Goal: Information Seeking & Learning: Learn about a topic

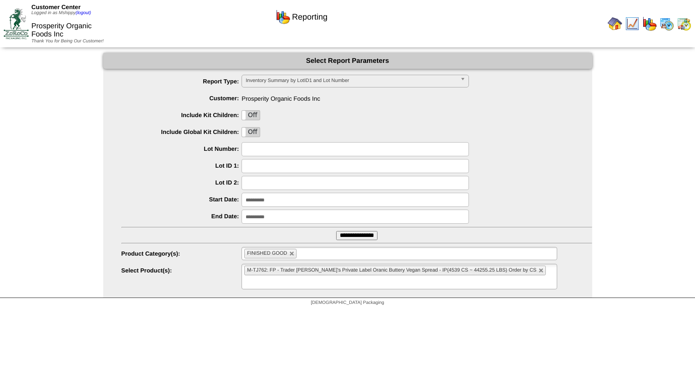
click at [686, 23] on img at bounding box center [684, 23] width 15 height 15
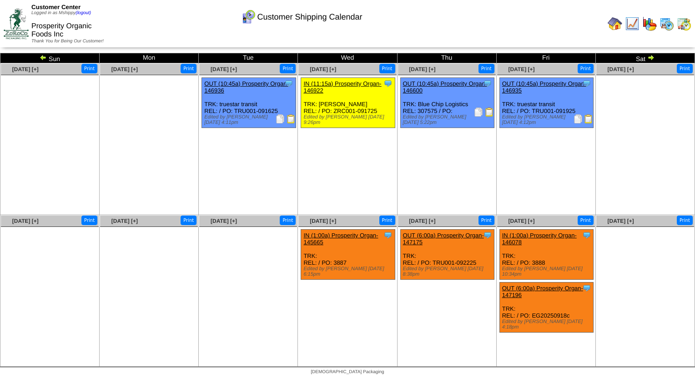
click at [325, 307] on ul "Clone Item IN (1:00a) Prosperity Organ-145665 Prosperity Organic Foods Inc Sche…" at bounding box center [348, 297] width 98 height 137
click at [558, 323] on ul "Clone Item IN (1:00a) Prosperity Organ-146078 Prosperity Organic Foods Inc Sche…" at bounding box center [546, 297] width 98 height 137
click at [613, 20] on img at bounding box center [615, 23] width 15 height 15
click at [235, 34] on td "Customer Center Logged in as Mshippy (logout) Prosperity Organic Foods Inc Than…" at bounding box center [174, 24] width 346 height 46
click at [142, 126] on ul at bounding box center [149, 143] width 98 height 137
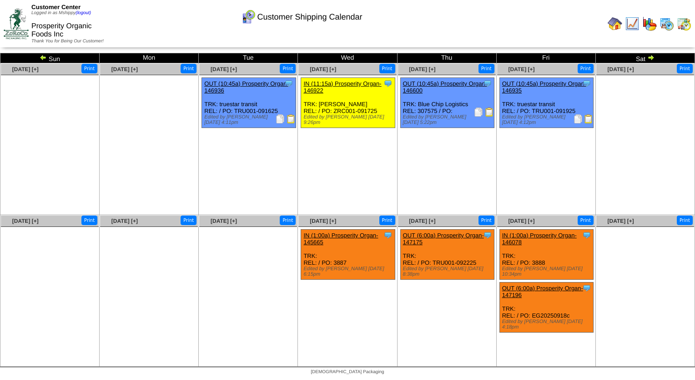
click at [181, 207] on ul at bounding box center [149, 143] width 98 height 137
click at [618, 27] on img at bounding box center [615, 23] width 15 height 15
click at [146, 118] on ul at bounding box center [149, 143] width 98 height 137
click at [162, 133] on ul at bounding box center [149, 143] width 98 height 137
click at [328, 141] on ul "Clone Item IN (11:15a) Prosperity Organ-146922 Prosperity Organic Foods Inc Sch…" at bounding box center [348, 145] width 98 height 137
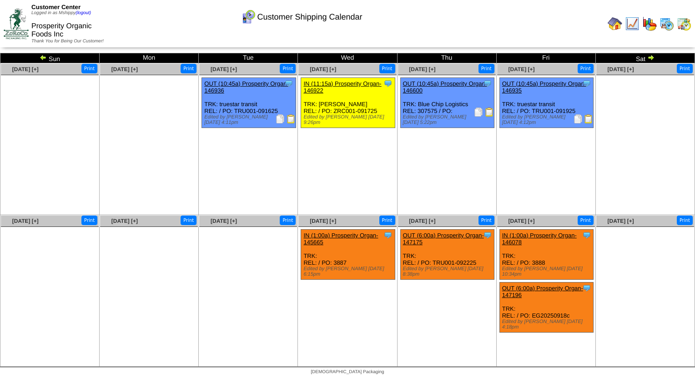
click at [153, 27] on td "Customer Center Logged in as Mshippy (logout) Prosperity Organic Foods Inc Than…" at bounding box center [174, 24] width 346 height 46
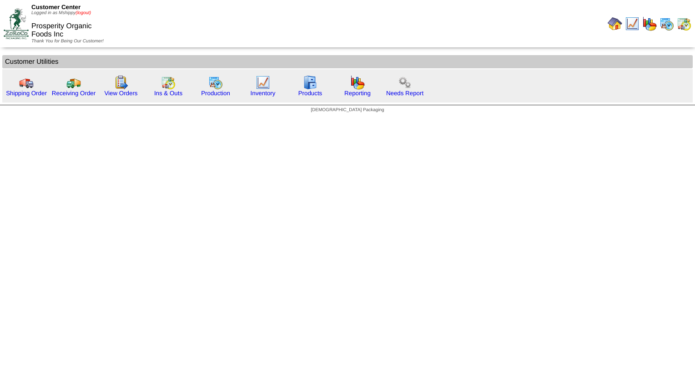
click at [86, 12] on link "(logout)" at bounding box center [83, 12] width 15 height 5
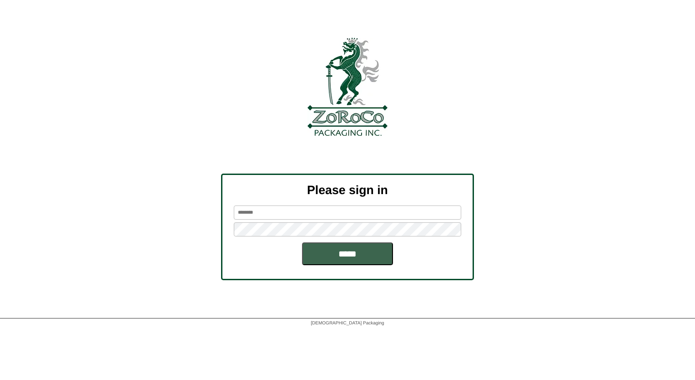
type input "*******"
click at [363, 266] on div "Please sign in ******* *****" at bounding box center [347, 226] width 253 height 106
click at [360, 256] on input "*****" at bounding box center [347, 253] width 91 height 23
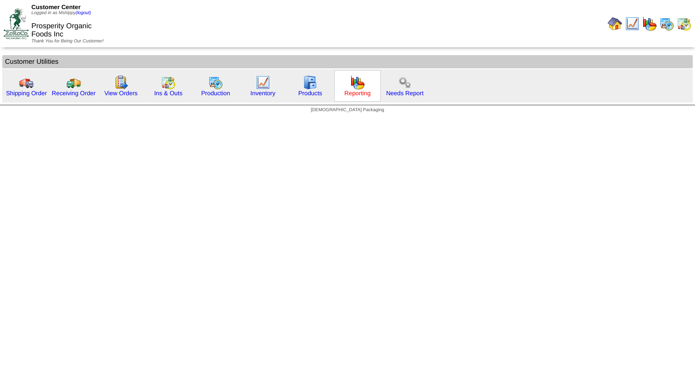
click at [349, 93] on link "Reporting" at bounding box center [357, 93] width 26 height 7
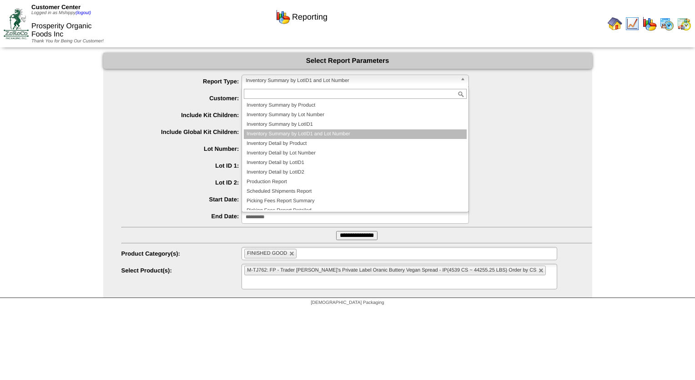
click at [349, 83] on span "Inventory Summary by LotID1 and Lot Number" at bounding box center [351, 80] width 211 height 11
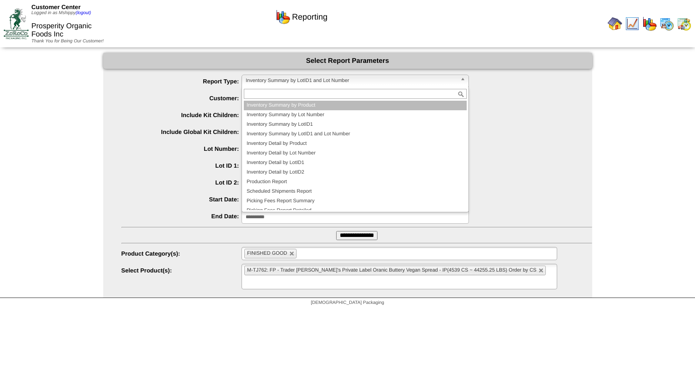
click at [323, 103] on li "Inventory Summary by Product" at bounding box center [355, 106] width 223 height 10
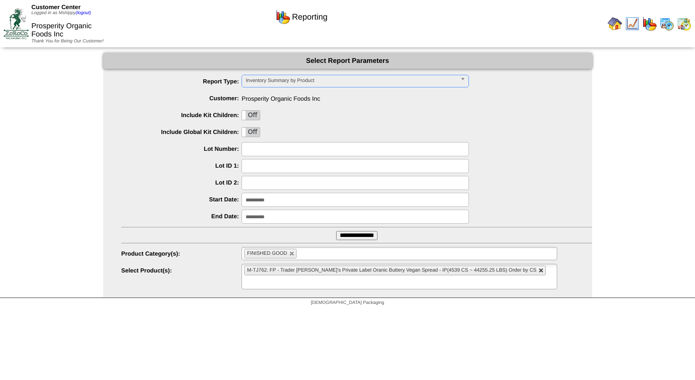
click at [539, 268] on link at bounding box center [541, 270] width 5 height 5
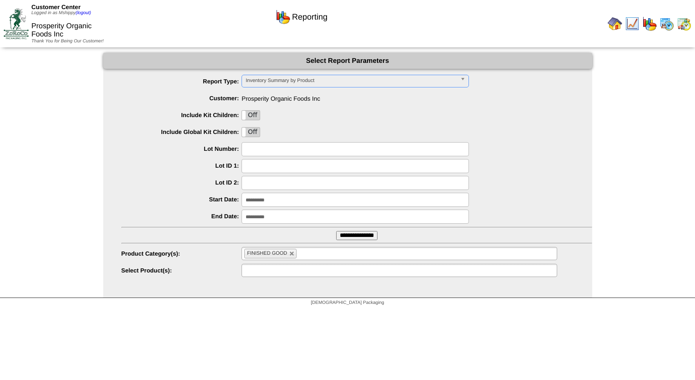
type input "**********"
click at [370, 232] on input "**********" at bounding box center [356, 235] width 41 height 9
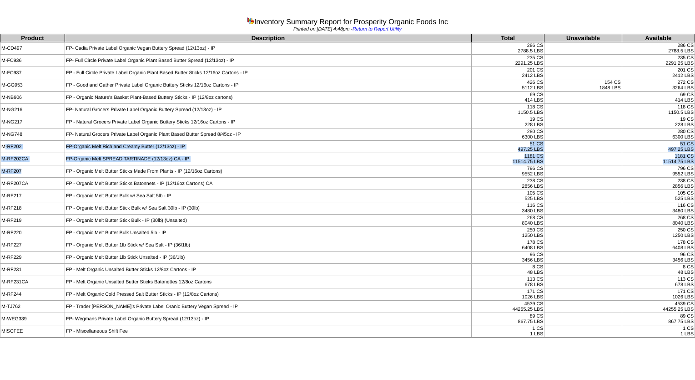
drag, startPoint x: 4, startPoint y: 145, endPoint x: 56, endPoint y: 173, distance: 58.4
click at [56, 173] on tbody "Product Description Total Unavailable Available M-CD497 FP- Cadia Private Label…" at bounding box center [347, 185] width 695 height 303
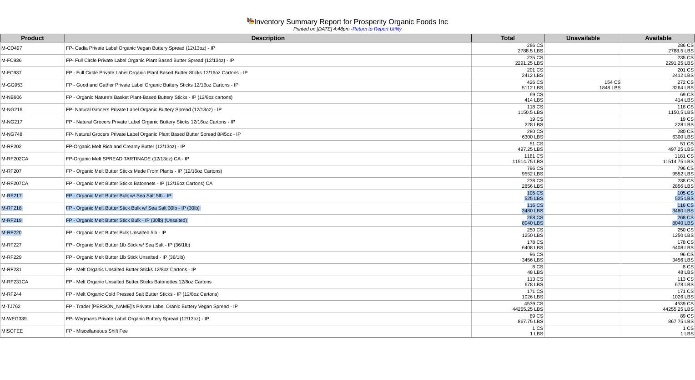
drag, startPoint x: 6, startPoint y: 193, endPoint x: 55, endPoint y: 225, distance: 58.6
click at [55, 225] on tbody "Product Description Total Unavailable Available M-CD497 FP- Cadia Private Label…" at bounding box center [347, 185] width 695 height 303
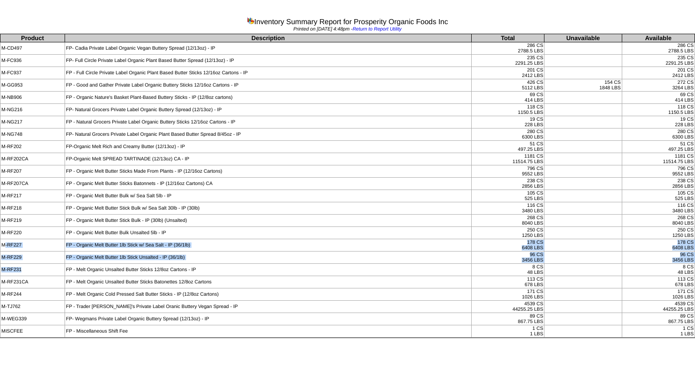
drag, startPoint x: 4, startPoint y: 243, endPoint x: 44, endPoint y: 262, distance: 44.4
click at [44, 262] on tbody "Product Description Total Unavailable Available M-CD497 FP- Cadia Private Label…" at bounding box center [347, 185] width 695 height 303
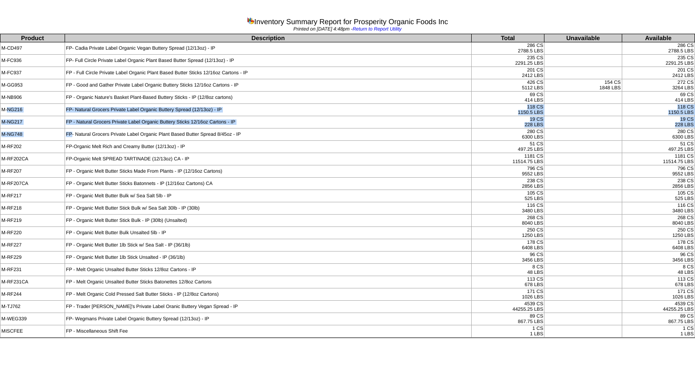
drag, startPoint x: 7, startPoint y: 108, endPoint x: 72, endPoint y: 128, distance: 67.7
click at [72, 128] on tbody "Product Description Total Unavailable Available M-CD497 FP- Cadia Private Label…" at bounding box center [347, 185] width 695 height 303
click at [303, 123] on td "FP - Natural Grocers Private Label Organic Buttery Sticks 12/16oz Cartons - IP" at bounding box center [268, 122] width 407 height 12
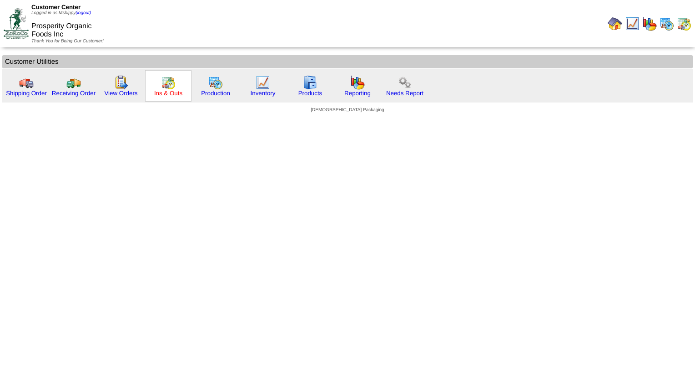
click at [165, 90] on link "Ins & Outs" at bounding box center [168, 93] width 28 height 7
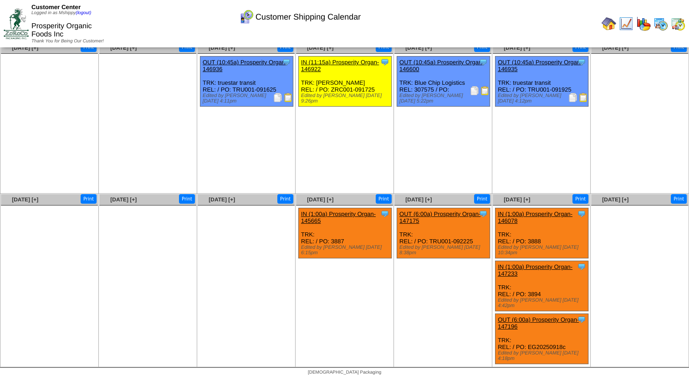
scroll to position [5, 0]
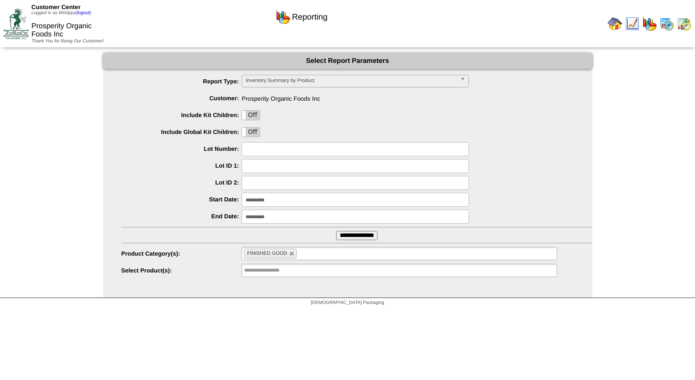
click at [611, 48] on div "Customer Center Logged in as Mshippy (logout) Prosperity Organic Foods Inc Than…" at bounding box center [347, 25] width 695 height 51
click at [358, 239] on input "**********" at bounding box center [356, 235] width 41 height 9
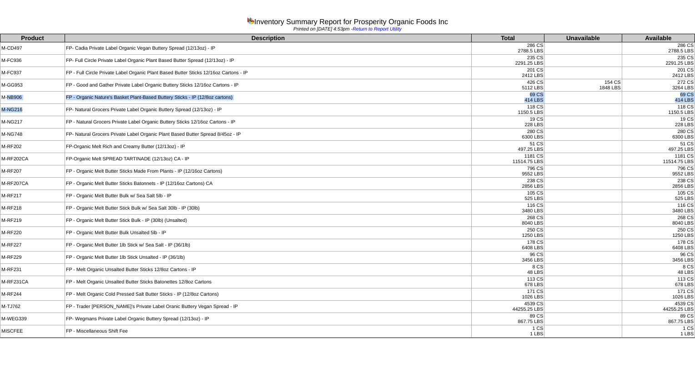
drag, startPoint x: 8, startPoint y: 96, endPoint x: 35, endPoint y: 108, distance: 29.5
click at [35, 108] on tbody "Product Description Total Unavailable Available M-CD497 FP- Cadia Private Label…" at bounding box center [347, 185] width 695 height 303
drag, startPoint x: 35, startPoint y: 108, endPoint x: 84, endPoint y: 145, distance: 61.1
click at [84, 145] on td "FP-Organic Melt Rich and Creamy Butter (12/13oz) - IP" at bounding box center [268, 147] width 407 height 12
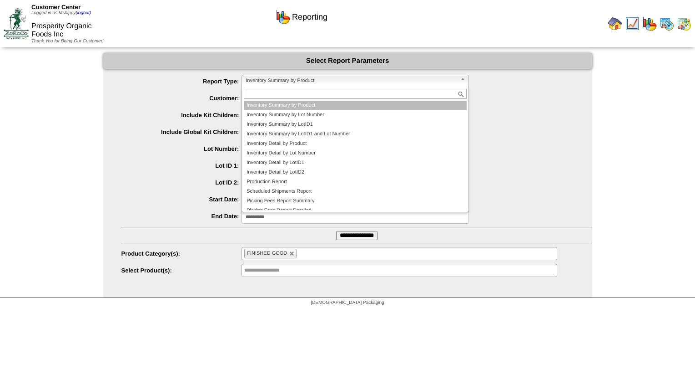
click at [317, 84] on span "Inventory Summary by Product" at bounding box center [351, 80] width 211 height 11
drag, startPoint x: 158, startPoint y: 81, endPoint x: 249, endPoint y: 195, distance: 146.3
click at [157, 80] on label "Report Type:" at bounding box center [182, 81] width 121 height 7
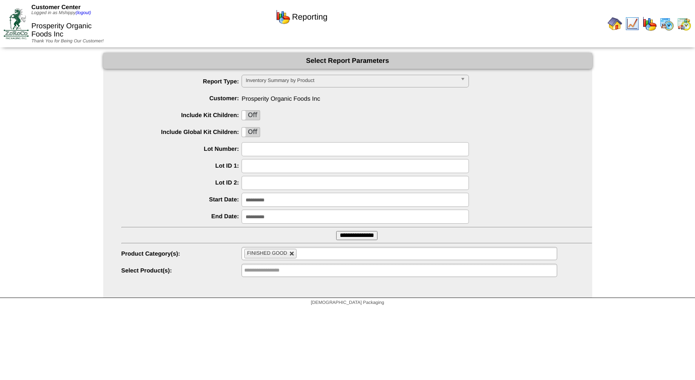
click at [293, 254] on link at bounding box center [291, 253] width 5 height 5
type input "**********"
click at [288, 254] on input "text" at bounding box center [273, 253] width 58 height 11
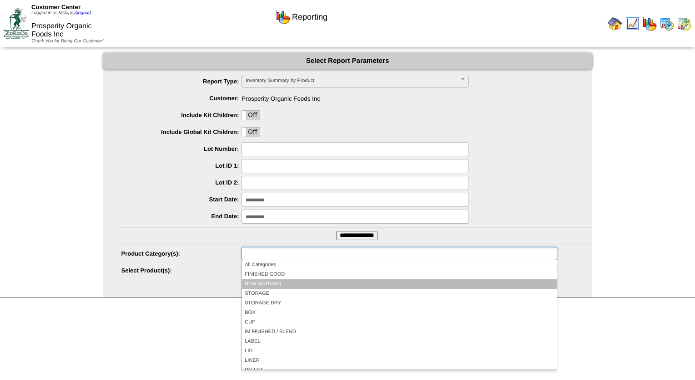
click at [273, 283] on li "RAW MATERIAL" at bounding box center [399, 284] width 314 height 10
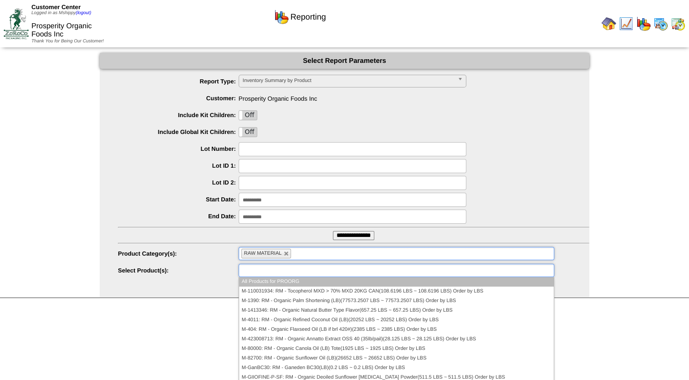
click at [300, 273] on ul at bounding box center [395, 269] width 315 height 13
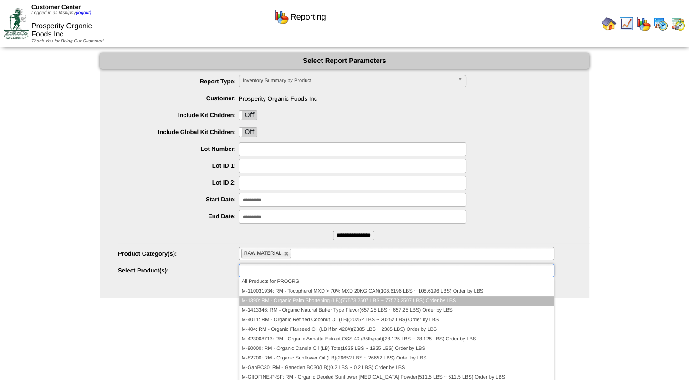
click at [345, 299] on li "M-1390: RM - Organic Palm Shortening (LB)(77573.2507 LBS ~ 77573.2507 LBS) Orde…" at bounding box center [396, 301] width 314 height 10
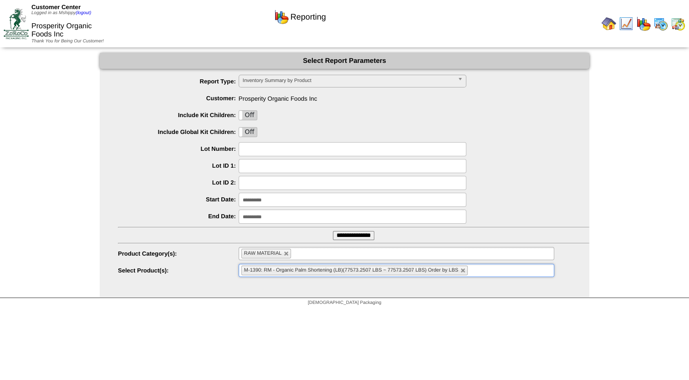
click at [504, 270] on ul "M-1390: RM - Organic Palm Shortening (LB)(77573.2507 LBS ~ 77573.2507 LBS) Orde…" at bounding box center [395, 269] width 315 height 13
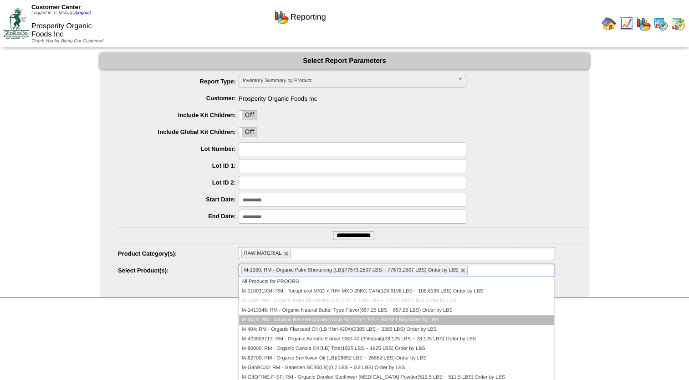
click at [353, 321] on li "M-4011: RM - Organic Refined Coconut Oil (LB)(20252 LBS ~ 20252 LBS) Order by L…" at bounding box center [396, 320] width 314 height 10
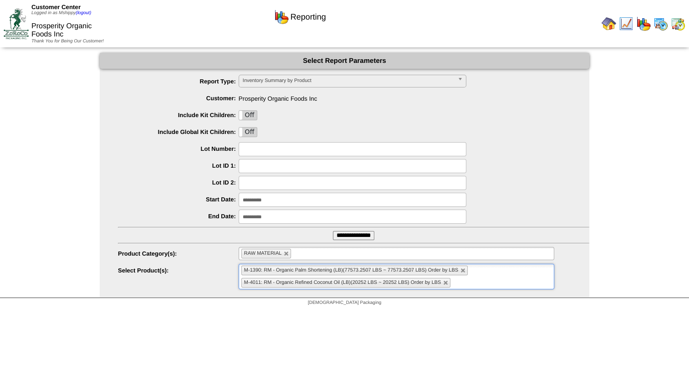
click at [491, 279] on ul "M-1390: RM - Organic Palm Shortening (LB)(77573.2507 LBS ~ 77573.2507 LBS) Orde…" at bounding box center [395, 275] width 315 height 25
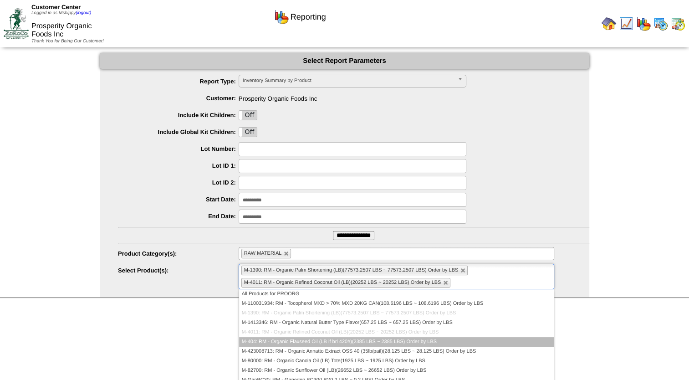
click at [355, 339] on li "M-404: RM - Organic Flaxseed Oil (LB if brl 420#)(2385 LBS ~ 2385 LBS) Order by…" at bounding box center [396, 342] width 314 height 10
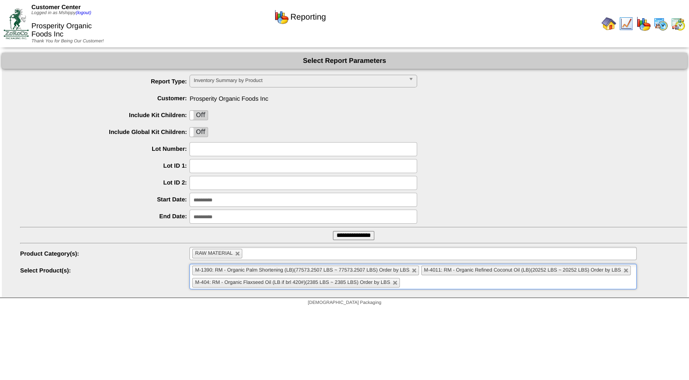
click at [503, 282] on ul "M-1390: RM - Organic Palm Shortening (LB)(77573.2507 LBS ~ 77573.2507 LBS) Orde…" at bounding box center [412, 275] width 446 height 25
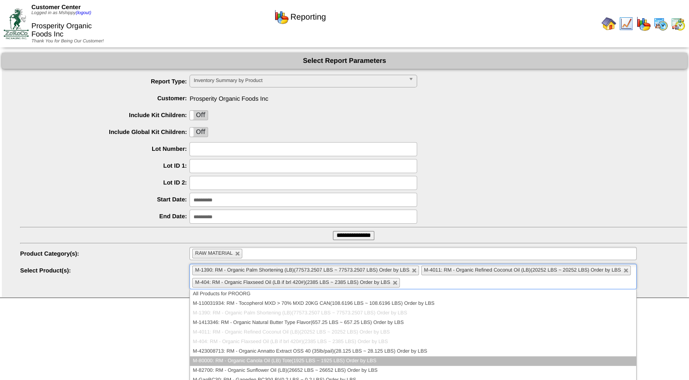
click at [319, 360] on li "M-80000: RM - Organic Canola Oil (LB) Tote(1925 LBS ~ 1925 LBS) Order by LBS" at bounding box center [413, 361] width 446 height 10
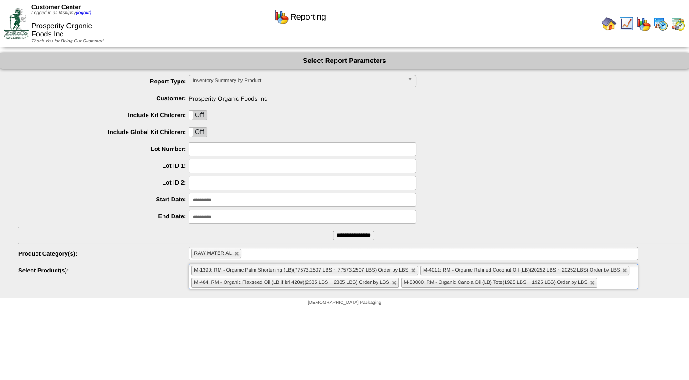
click at [604, 280] on input "text" at bounding box center [604, 282] width 11 height 11
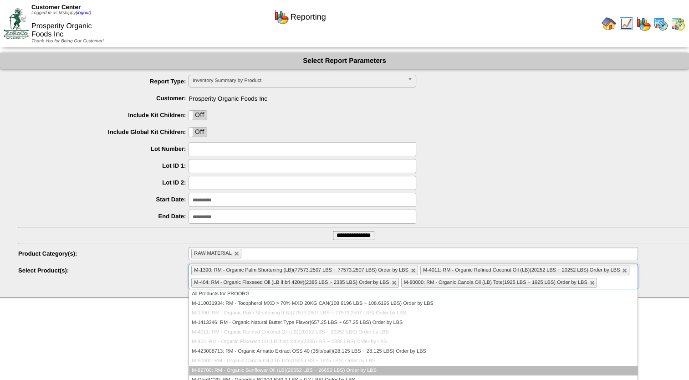
click at [318, 367] on li "M-82700: RM - Organic Sunflower Oil (LB)(26652 LBS ~ 26652 LBS) Order by LBS" at bounding box center [413, 370] width 448 height 10
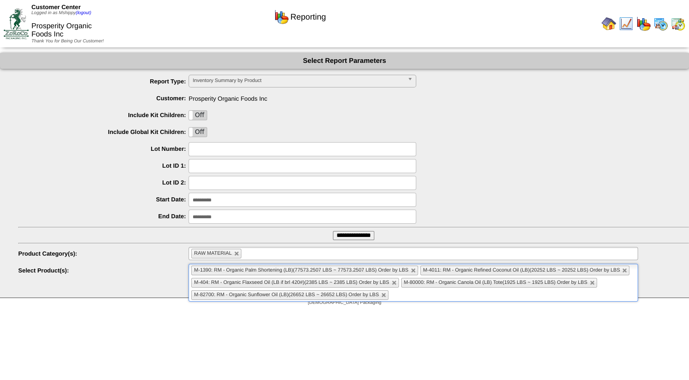
click at [349, 236] on input "**********" at bounding box center [353, 235] width 41 height 9
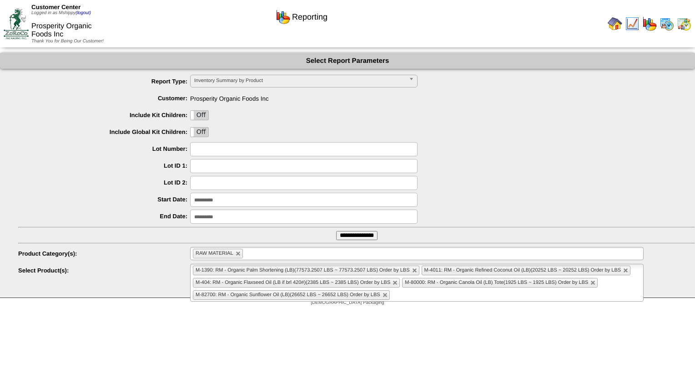
click at [669, 28] on img at bounding box center [667, 23] width 15 height 15
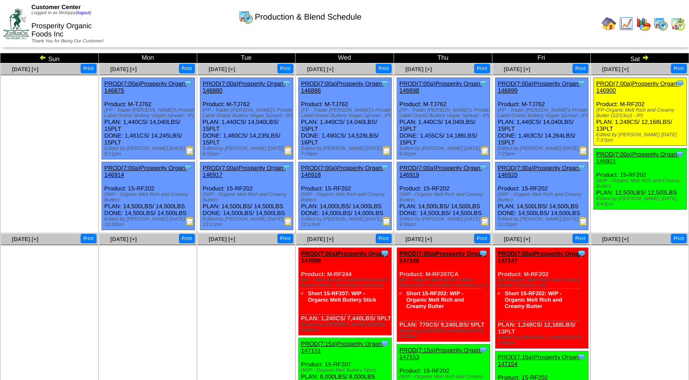
click at [271, 308] on ul at bounding box center [246, 313] width 97 height 137
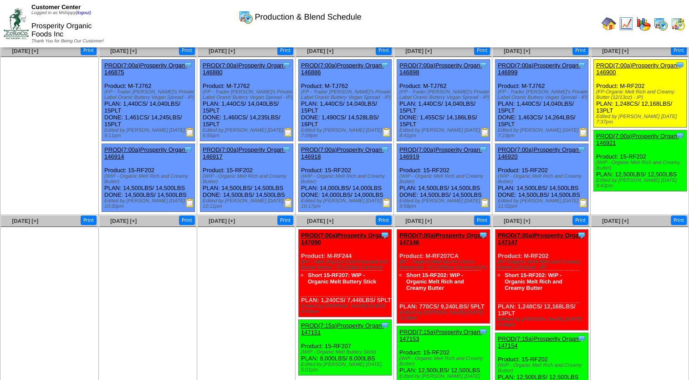
scroll to position [35, 0]
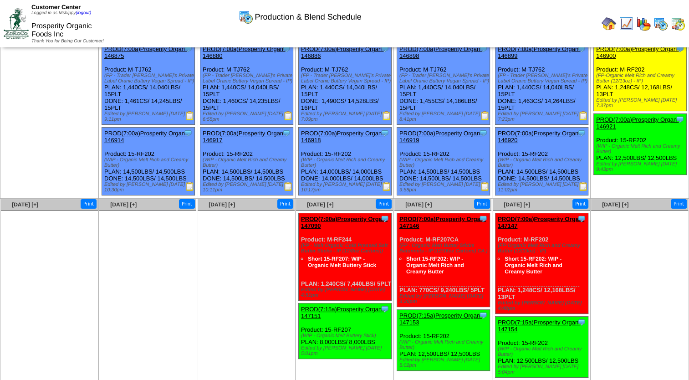
click at [196, 246] on td "Sep 22 [+] Print" at bounding box center [148, 289] width 98 height 182
click at [219, 246] on ul at bounding box center [246, 278] width 97 height 137
click at [188, 253] on ul at bounding box center [147, 278] width 97 height 137
click at [254, 260] on ul at bounding box center [246, 278] width 97 height 137
click at [167, 267] on ul at bounding box center [147, 278] width 97 height 137
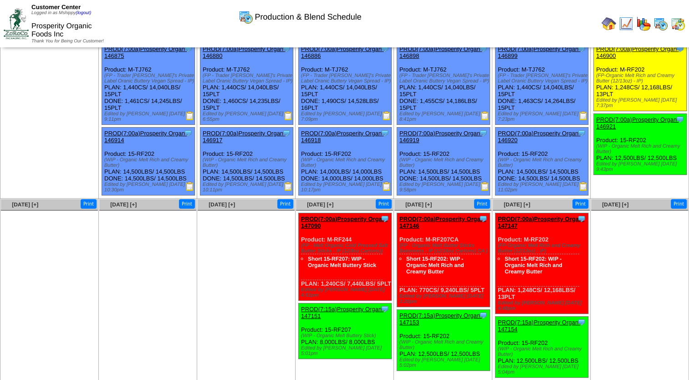
click at [228, 257] on ul at bounding box center [246, 278] width 97 height 137
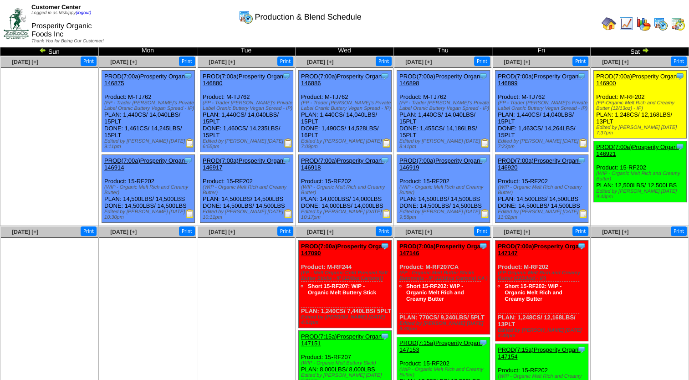
scroll to position [0, 0]
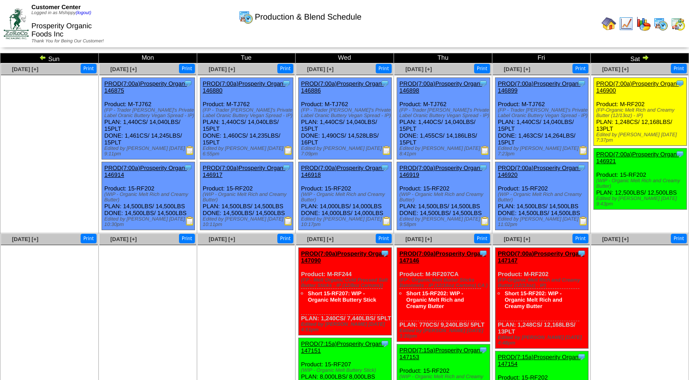
click at [646, 56] on img at bounding box center [644, 57] width 7 height 7
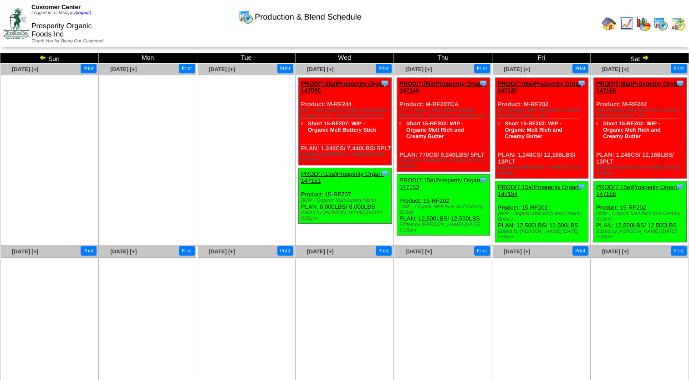
click at [43, 56] on img at bounding box center [42, 57] width 7 height 7
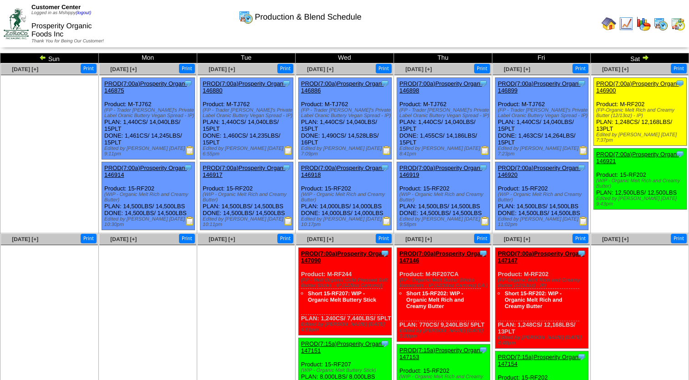
click at [384, 151] on img at bounding box center [386, 150] width 9 height 9
click at [286, 152] on img at bounding box center [288, 150] width 9 height 9
click at [187, 148] on img at bounding box center [189, 150] width 9 height 9
